Goal: Transaction & Acquisition: Book appointment/travel/reservation

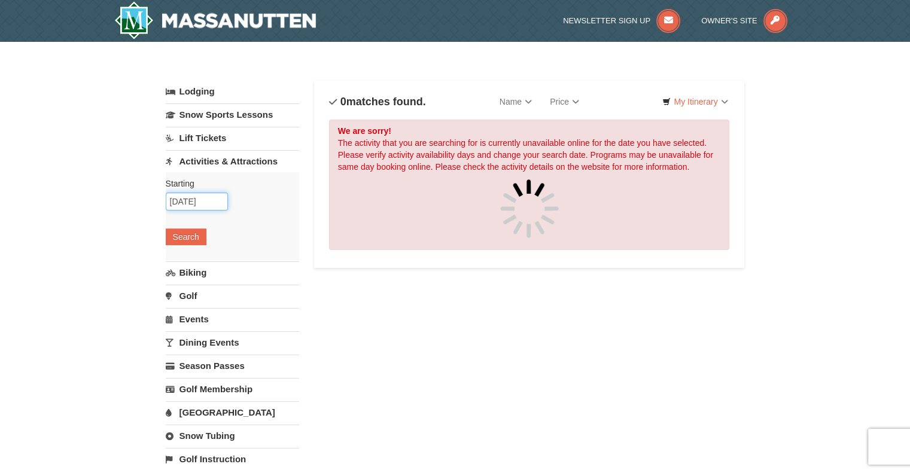
click at [199, 198] on input "02/13/2026" at bounding box center [197, 202] width 62 height 18
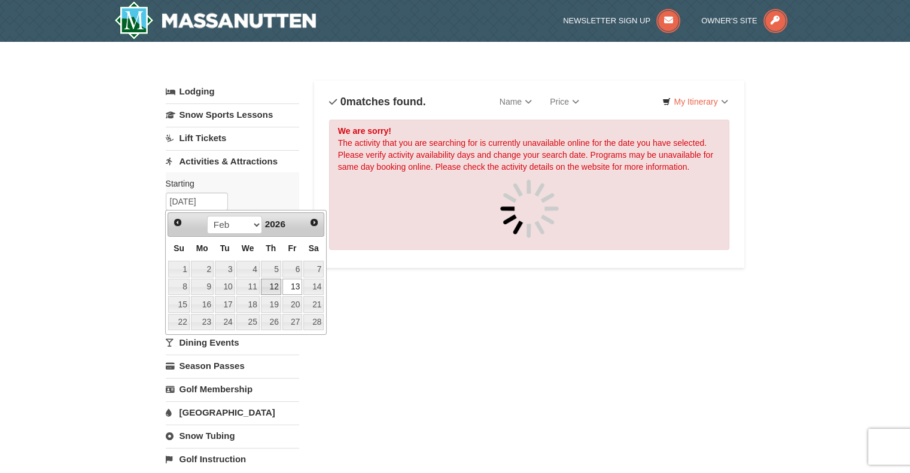
click at [271, 279] on link "12" at bounding box center [271, 287] width 20 height 17
type input "02/12/2026"
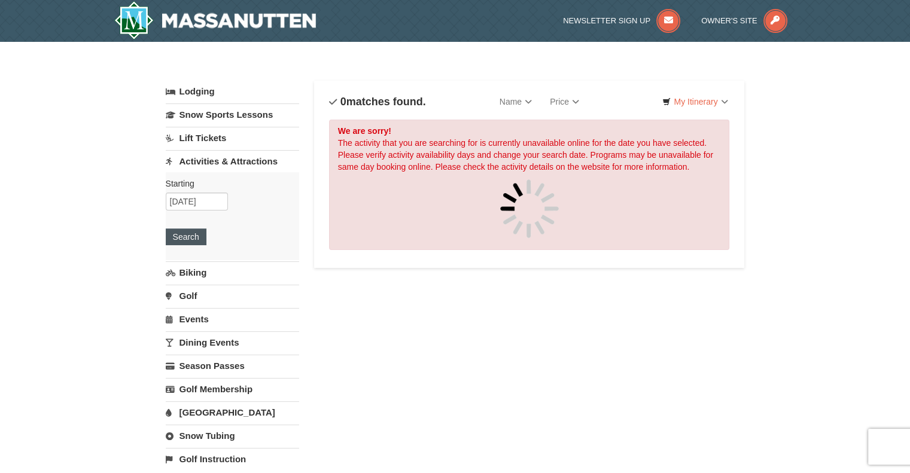
click at [205, 241] on div "Starting Please format dates MM/DD/YYYY Please format dates MM/DD/YYYY 02/12/20…" at bounding box center [232, 216] width 133 height 88
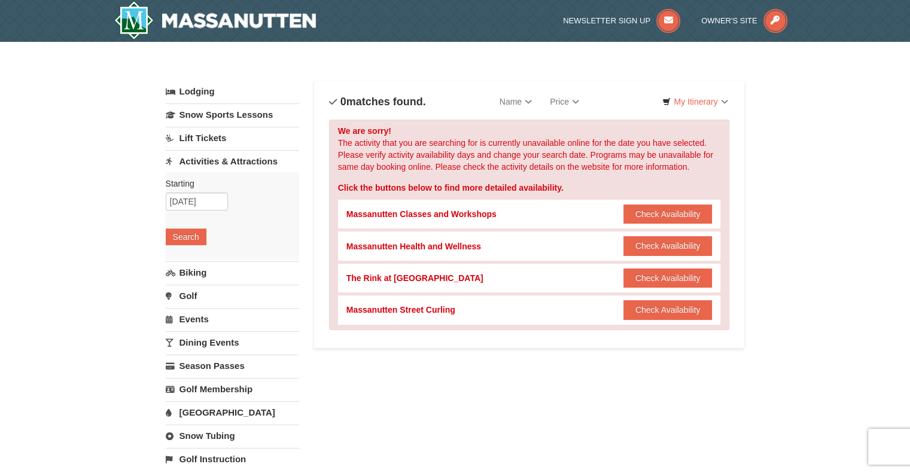
click at [400, 280] on div "The Rink at Massanutten" at bounding box center [415, 278] width 137 height 12
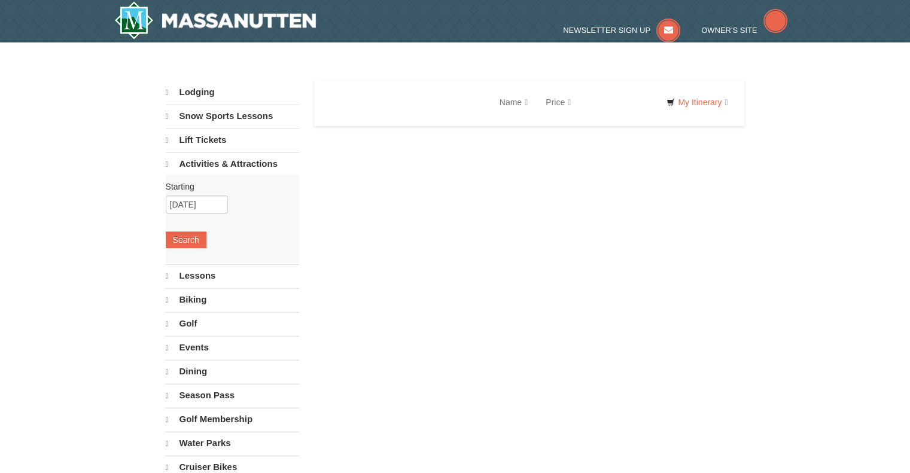
select select "10"
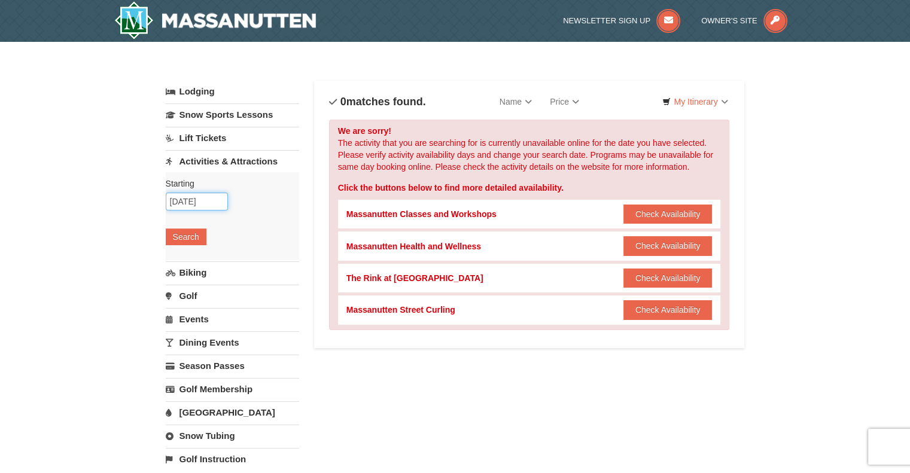
click at [211, 200] on input "02/14/2026" at bounding box center [197, 202] width 62 height 18
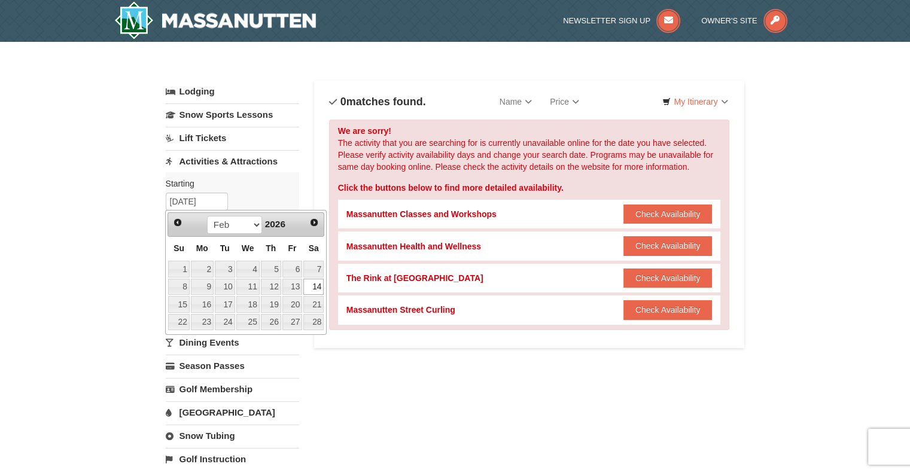
click at [221, 235] on div "Prev Next Jan Feb Mar Apr May Jun Jul Aug Sep Oct Nov Dec 2026" at bounding box center [246, 225] width 157 height 24
click at [225, 222] on select "Jan Feb Mar Apr May Jun Jul Aug Sep Oct Nov Dec" at bounding box center [235, 225] width 56 height 18
click at [207, 216] on select "Jan Feb Mar Apr May Jun Jul Aug Sep Oct Nov Dec" at bounding box center [235, 225] width 56 height 18
click at [227, 231] on select "Jan Feb Mar Apr May Jun Jul Aug Sep Oct Nov Dec" at bounding box center [235, 225] width 56 height 18
click at [177, 221] on span "Prev" at bounding box center [178, 223] width 10 height 10
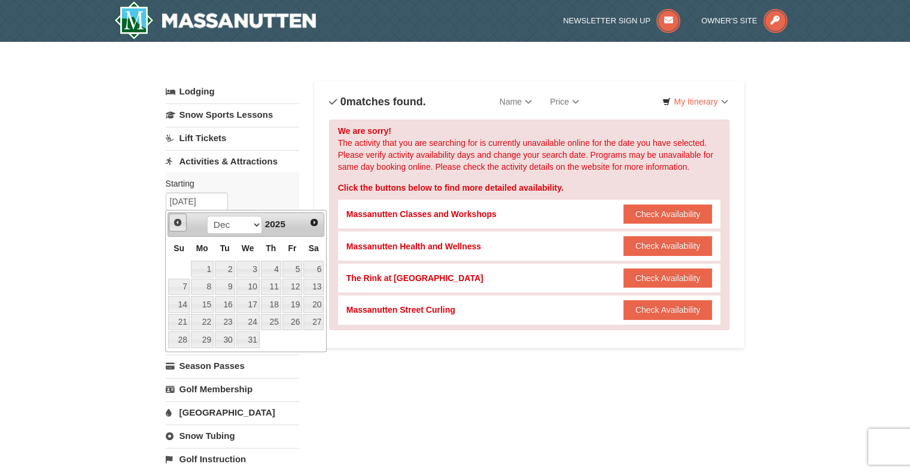
click at [177, 221] on span "Prev" at bounding box center [178, 223] width 10 height 10
click at [316, 341] on link "29" at bounding box center [313, 340] width 20 height 17
type input "11/29/2025"
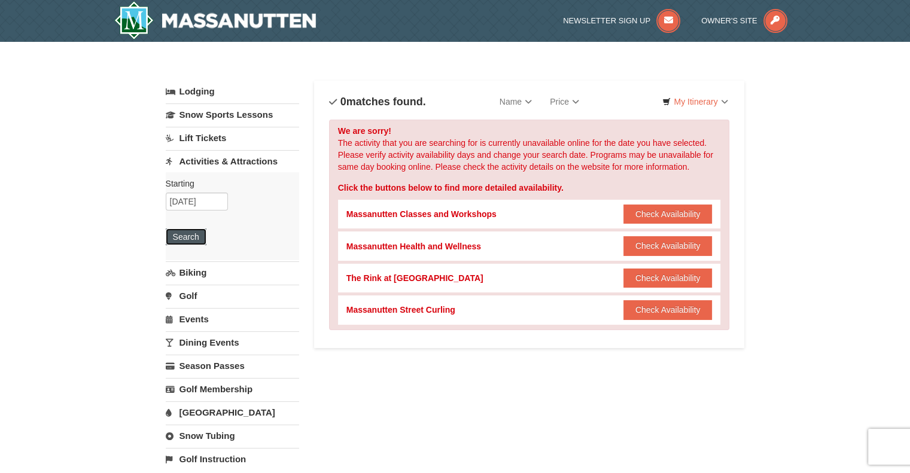
click at [195, 230] on button "Search" at bounding box center [186, 237] width 41 height 17
click at [192, 132] on link "Lift Tickets" at bounding box center [232, 138] width 133 height 22
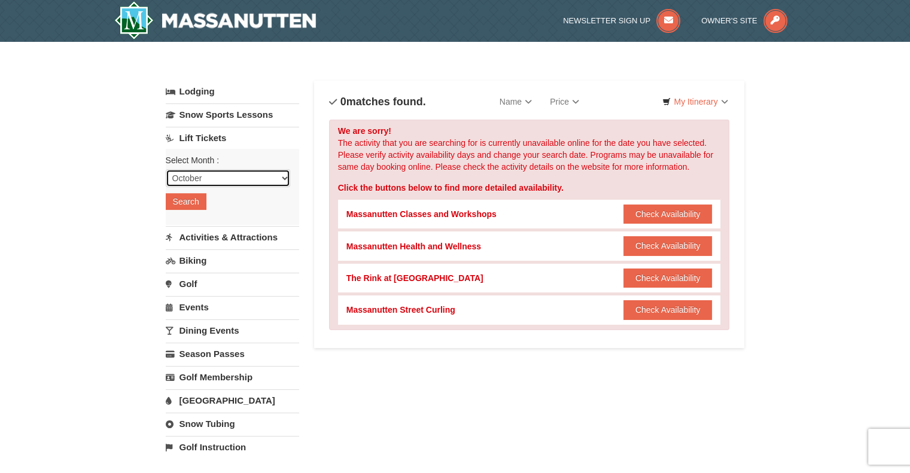
click at [193, 172] on select "October November December January February March April May June July August Sep…" at bounding box center [228, 178] width 125 height 18
select select "2"
click at [166, 169] on select "October November December January February March April May June July August Sep…" at bounding box center [228, 178] width 125 height 18
click at [193, 196] on button "Search" at bounding box center [186, 201] width 41 height 17
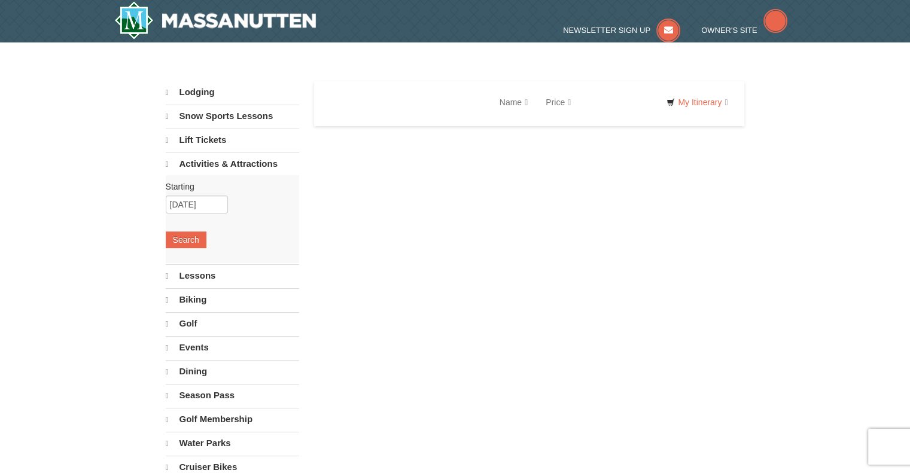
select select "10"
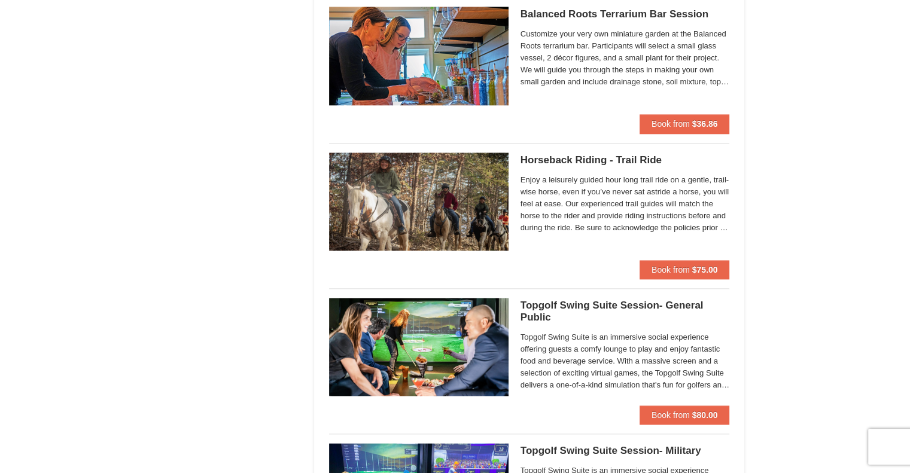
scroll to position [1291, 0]
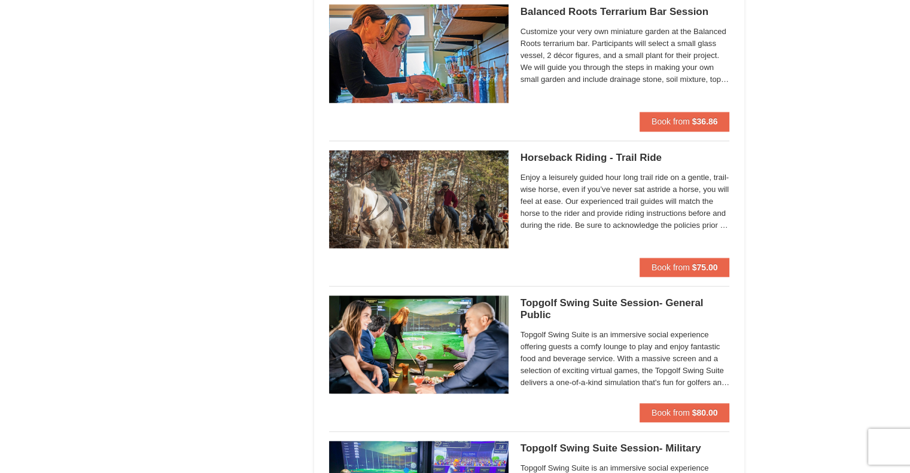
drag, startPoint x: 663, startPoint y: 412, endPoint x: 603, endPoint y: 415, distance: 59.9
click at [603, 415] on li "Topgolf Swing Suite Session- General Public Perfect Break Topgolf Swing Suite i…" at bounding box center [529, 354] width 401 height 136
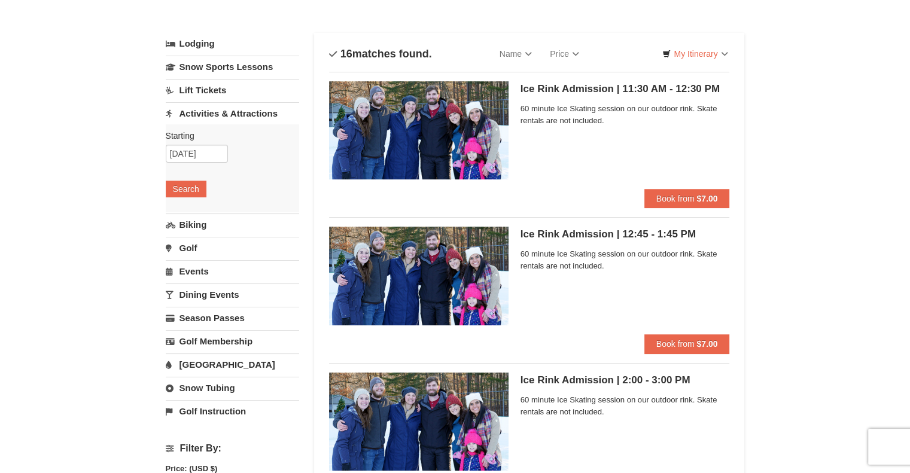
scroll to position [0, 0]
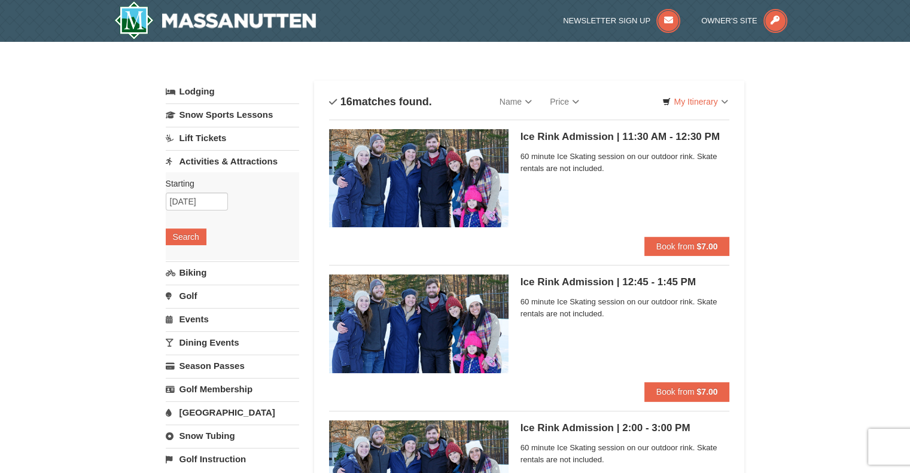
click at [202, 435] on link "Snow Tubing" at bounding box center [232, 436] width 133 height 22
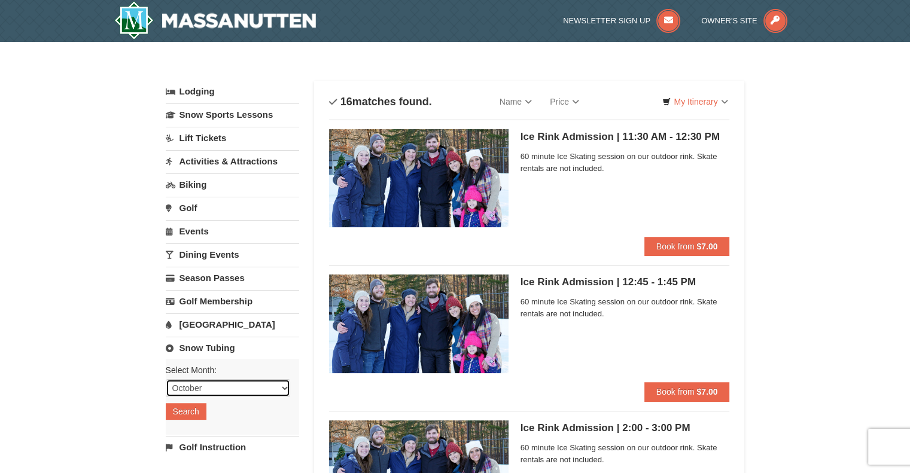
click at [215, 384] on select "October November December January February March April May June July August Sep…" at bounding box center [228, 389] width 125 height 18
select select "2"
click at [166, 380] on select "October November December January February March April May June July August Sep…" at bounding box center [228, 389] width 125 height 18
click at [188, 408] on button "Search" at bounding box center [186, 411] width 41 height 17
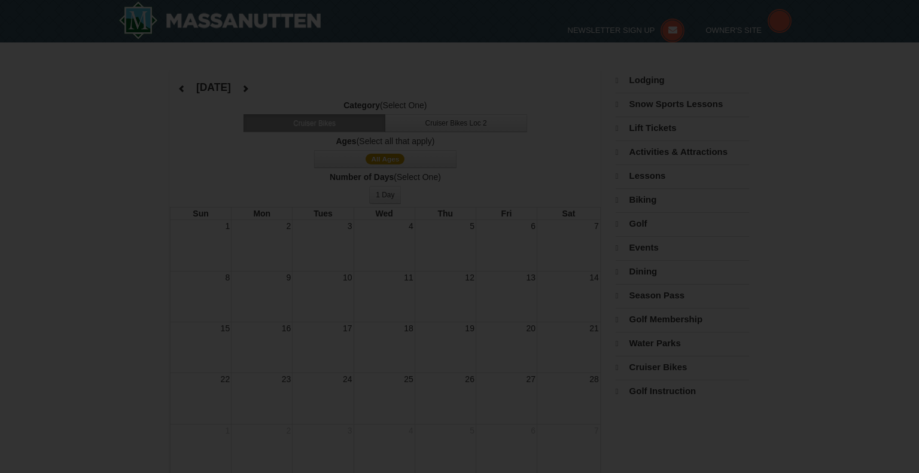
select select "2"
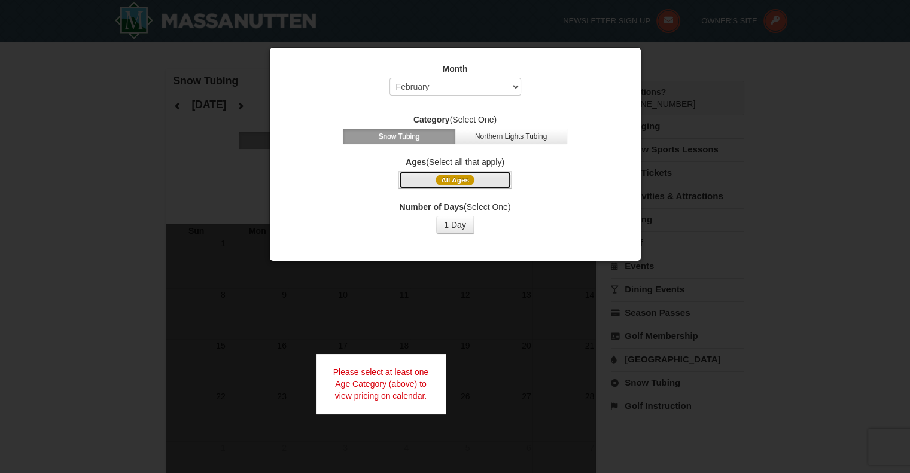
click at [457, 178] on span "All Ages" at bounding box center [455, 180] width 39 height 11
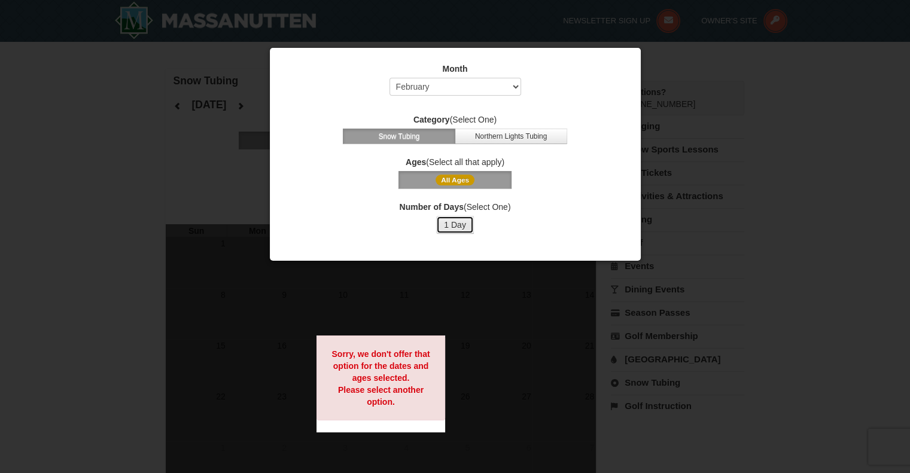
click at [453, 221] on button "1 Day" at bounding box center [455, 225] width 38 height 18
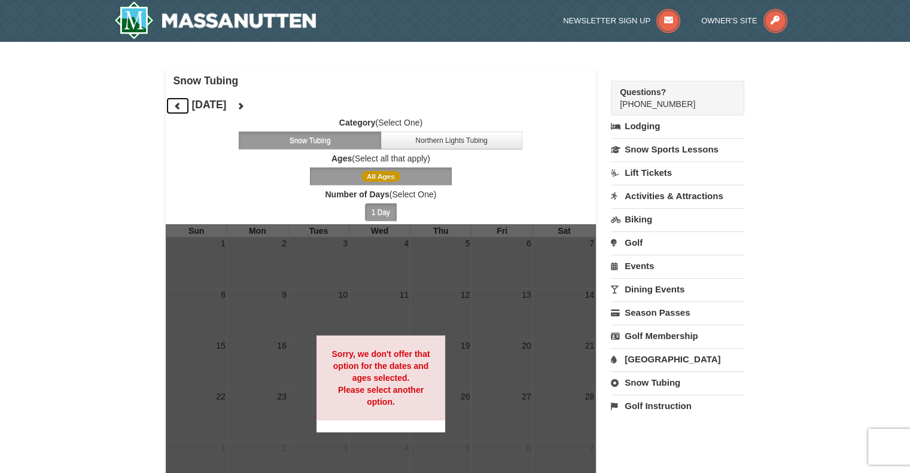
click at [180, 109] on icon at bounding box center [178, 106] width 8 height 8
click at [253, 107] on button at bounding box center [241, 106] width 24 height 18
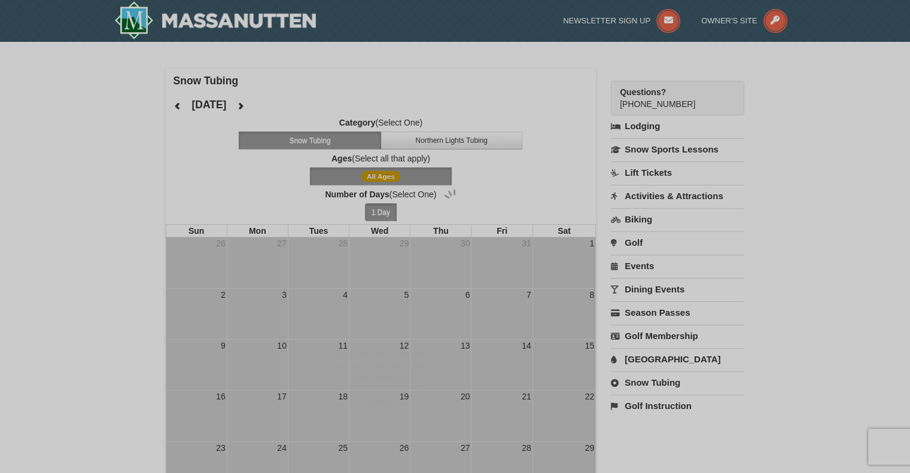
click at [276, 107] on div at bounding box center [455, 236] width 910 height 473
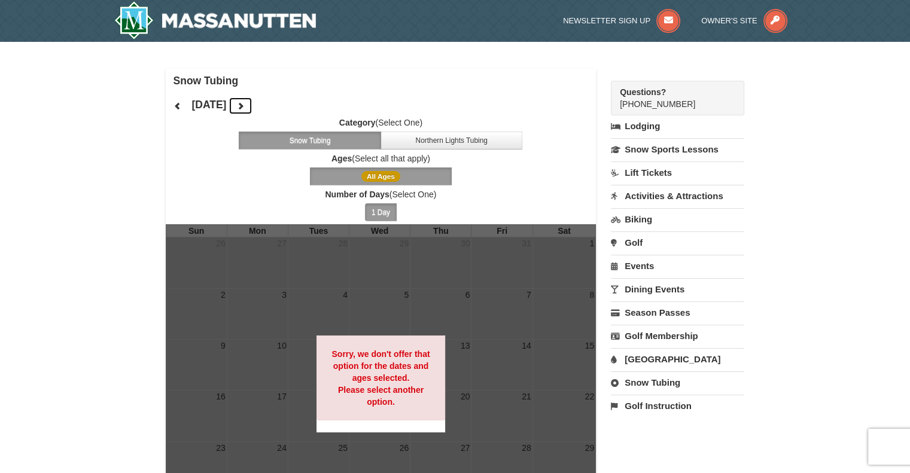
click at [253, 105] on button at bounding box center [241, 106] width 24 height 18
click at [432, 136] on button "Northern Lights Tubing" at bounding box center [452, 141] width 142 height 18
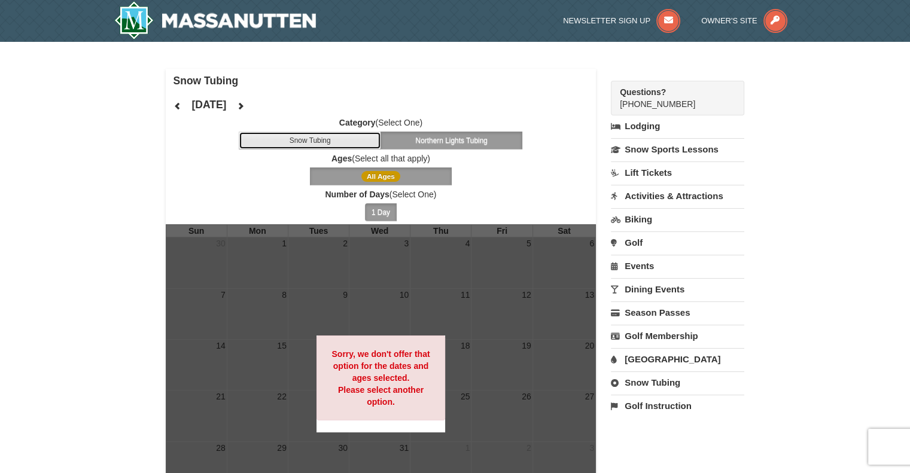
click at [341, 133] on button "Snow Tubing" at bounding box center [310, 141] width 142 height 18
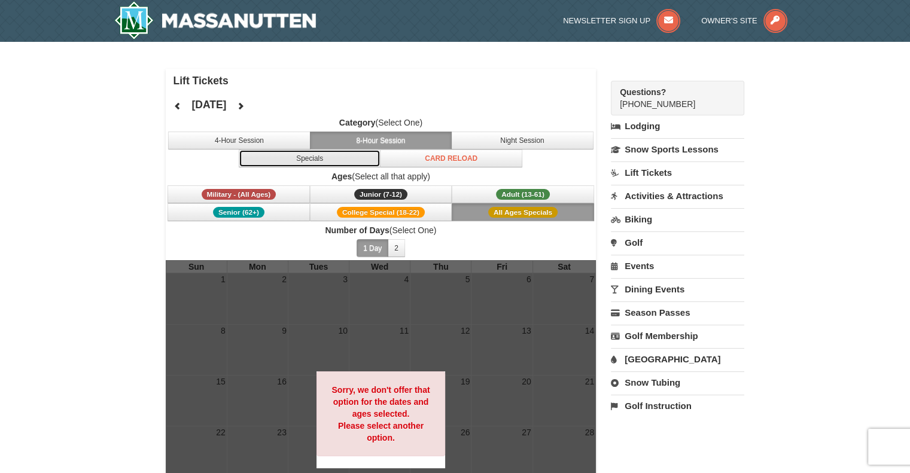
click at [262, 160] on button "Specials" at bounding box center [310, 159] width 142 height 18
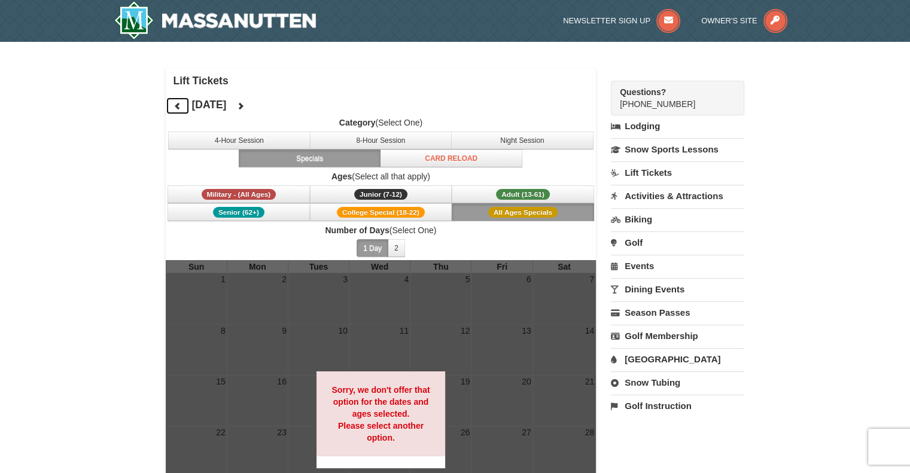
click at [181, 110] on button at bounding box center [178, 106] width 24 height 18
click at [469, 186] on button "Adult (13-61) (13 - 61)" at bounding box center [523, 195] width 142 height 18
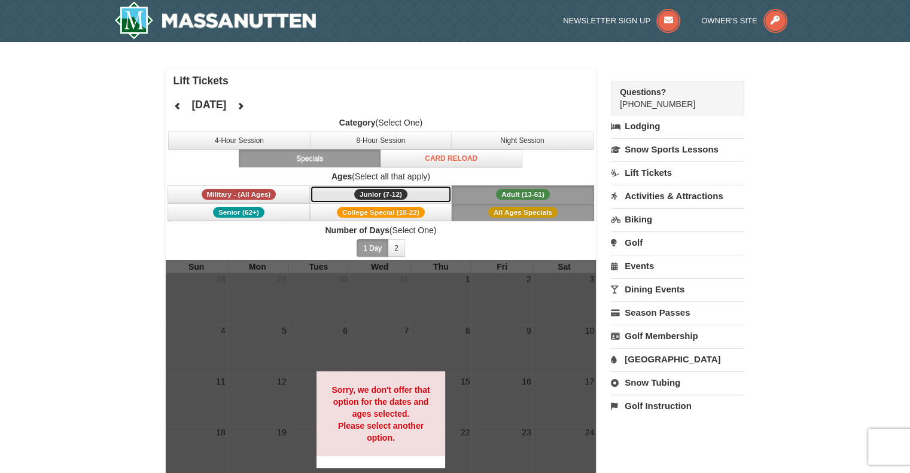
click at [355, 195] on span "Junior (7-12)" at bounding box center [380, 194] width 53 height 11
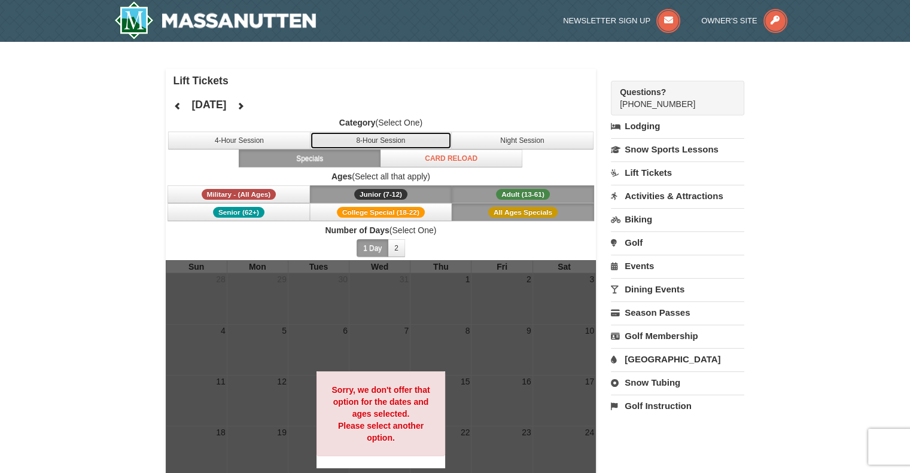
click at [408, 141] on button "8-Hour Session" at bounding box center [381, 141] width 142 height 18
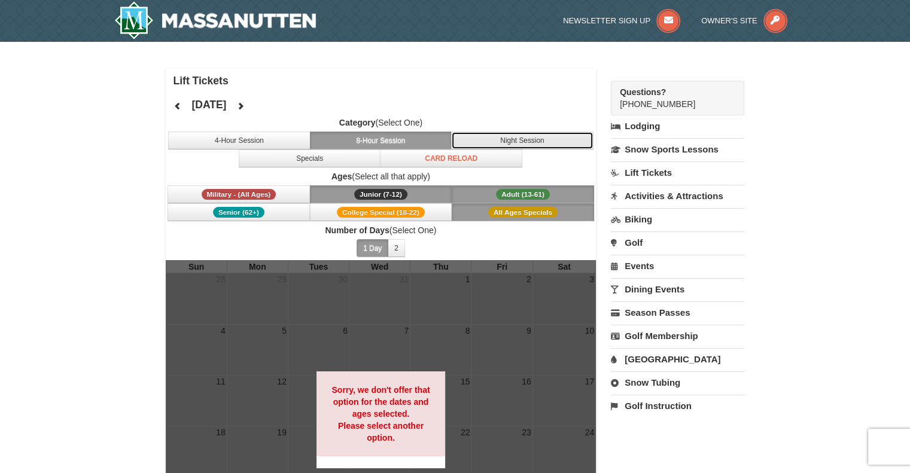
click at [485, 136] on button "Night Session" at bounding box center [522, 141] width 142 height 18
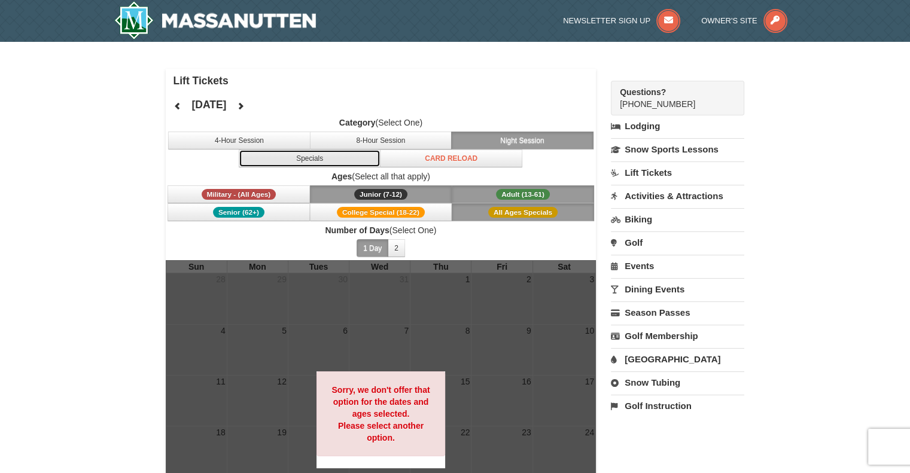
click at [297, 157] on button "Specials" at bounding box center [310, 159] width 142 height 18
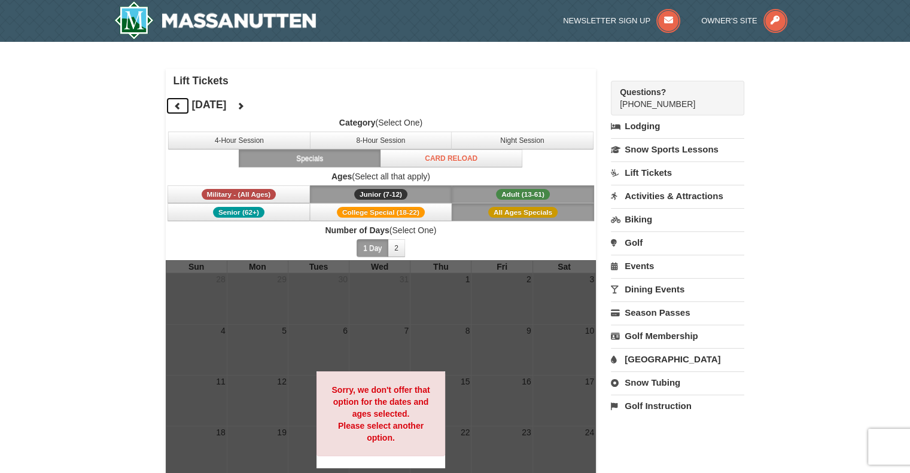
click at [183, 105] on button at bounding box center [178, 106] width 24 height 18
